Goal: Browse casually

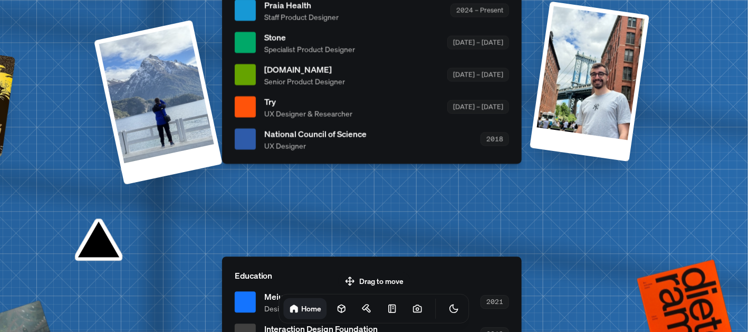
drag, startPoint x: 364, startPoint y: 273, endPoint x: 369, endPoint y: 203, distance: 70.4
click at [369, 0] on body "[PERSON_NAME] [PERSON_NAME] Design Engineer Welcome to my space on the internet…" at bounding box center [374, 0] width 748 height 0
click at [348, 279] on div "Drag to move Home" at bounding box center [374, 297] width 207 height 51
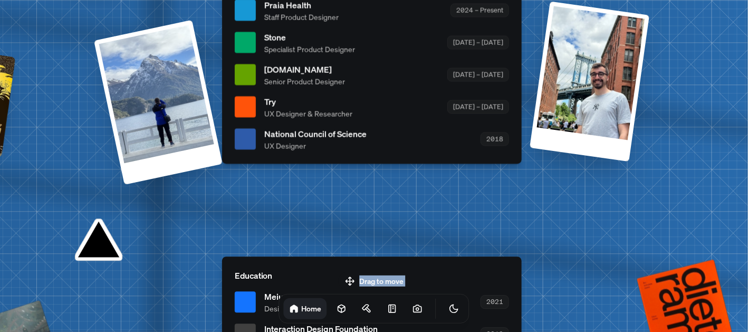
click at [348, 279] on div "Drag to move Home" at bounding box center [374, 297] width 207 height 51
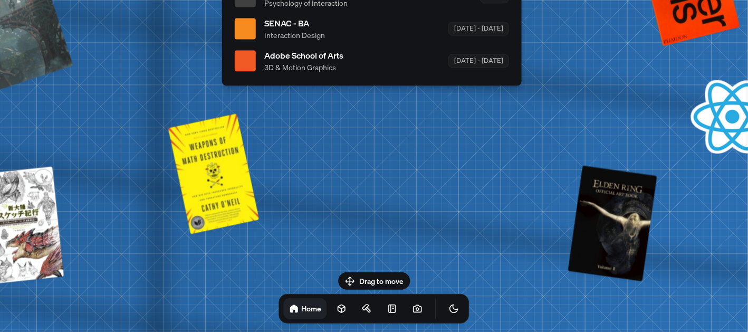
drag, startPoint x: 368, startPoint y: 279, endPoint x: 377, endPoint y: 183, distance: 95.9
click at [377, 0] on body "[PERSON_NAME] [PERSON_NAME] Design Engineer Welcome to my space on the internet…" at bounding box center [374, 0] width 748 height 0
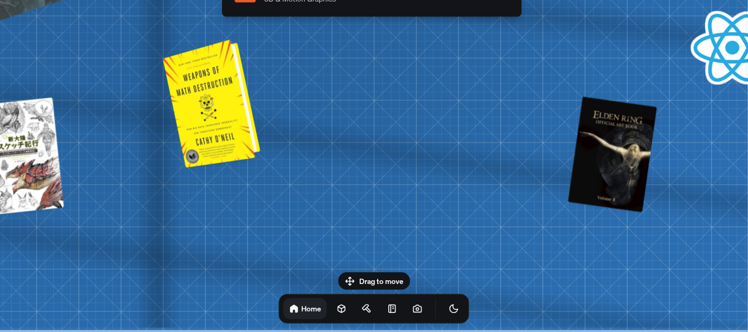
click at [211, 111] on div at bounding box center [213, 102] width 89 height 123
